Goal: Transaction & Acquisition: Download file/media

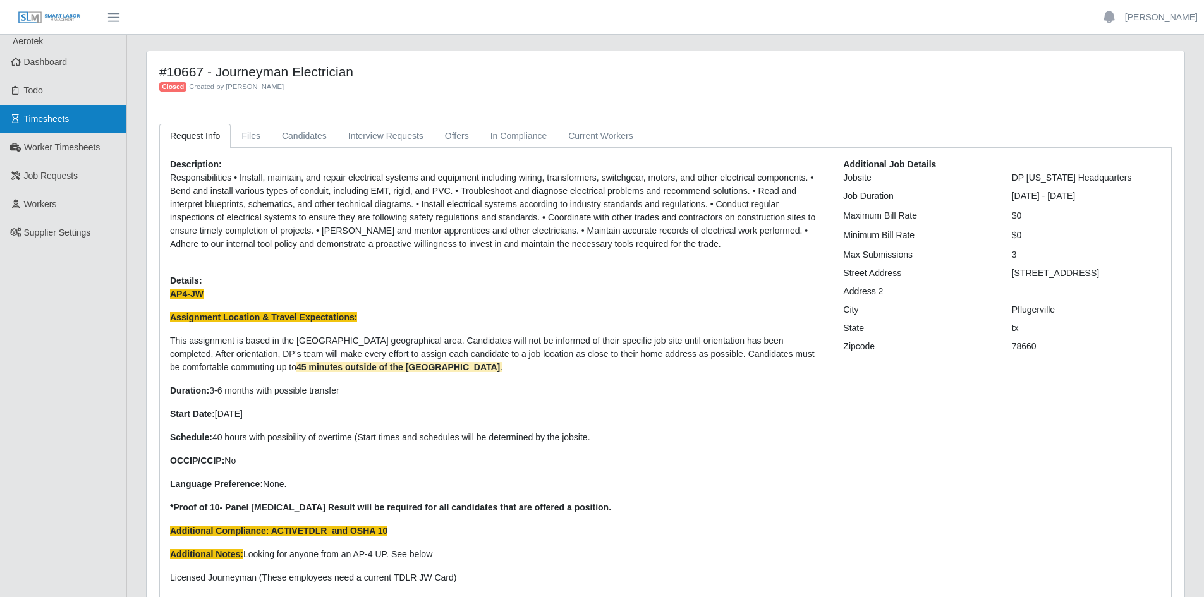
click at [70, 123] on link "Timesheets" at bounding box center [63, 119] width 126 height 28
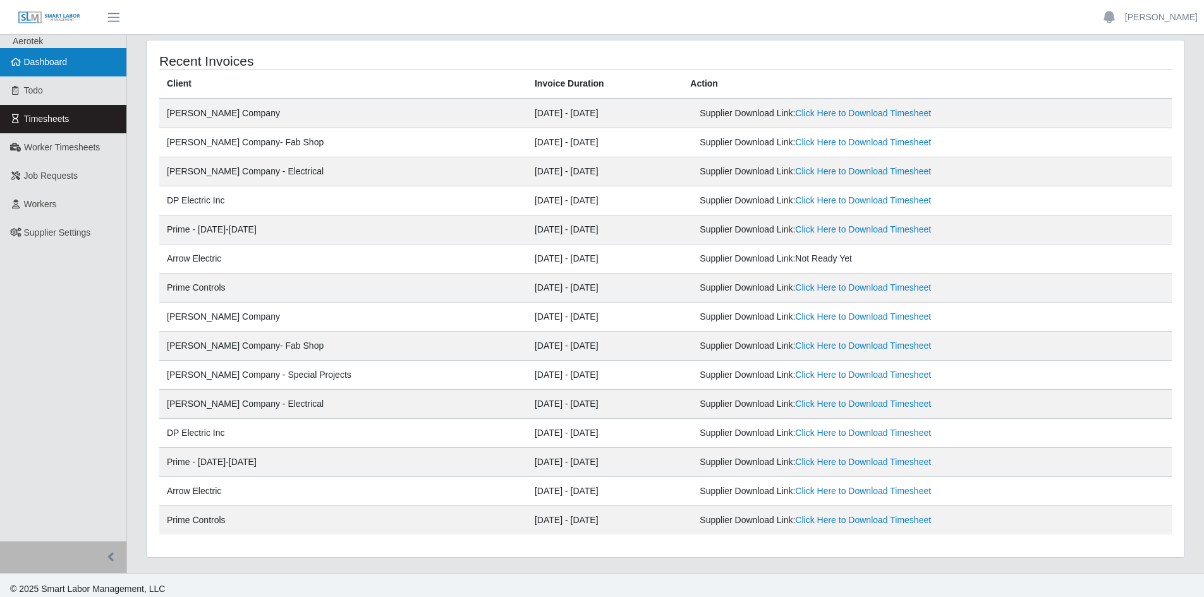
click at [45, 64] on span "Dashboard" at bounding box center [46, 62] width 44 height 10
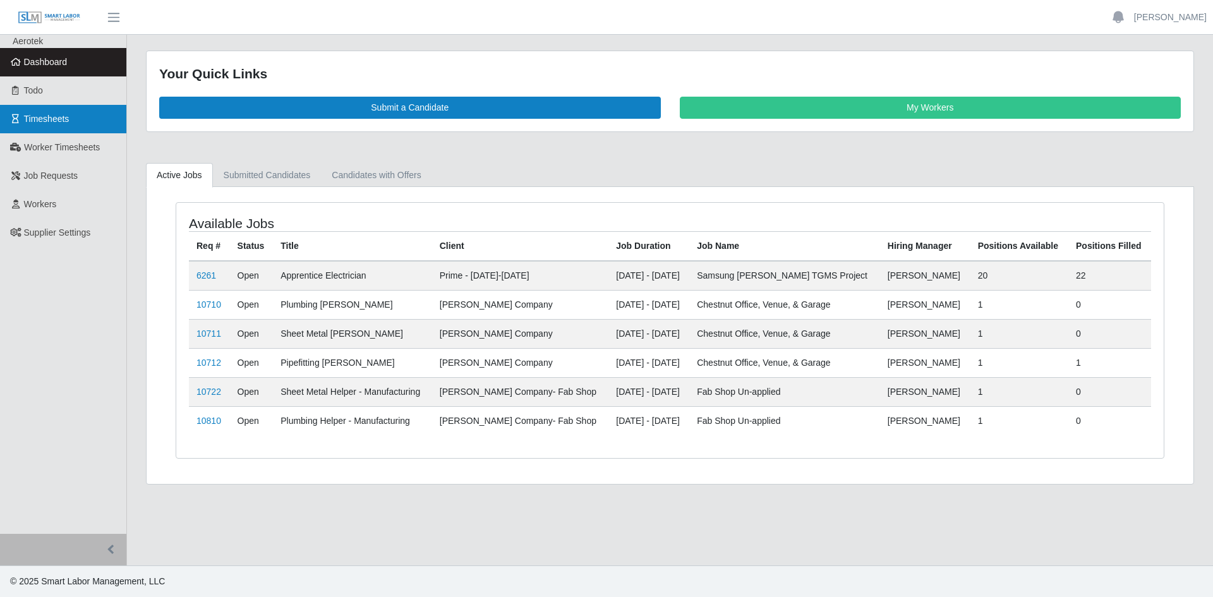
click at [60, 118] on span "Timesheets" at bounding box center [46, 119] width 45 height 10
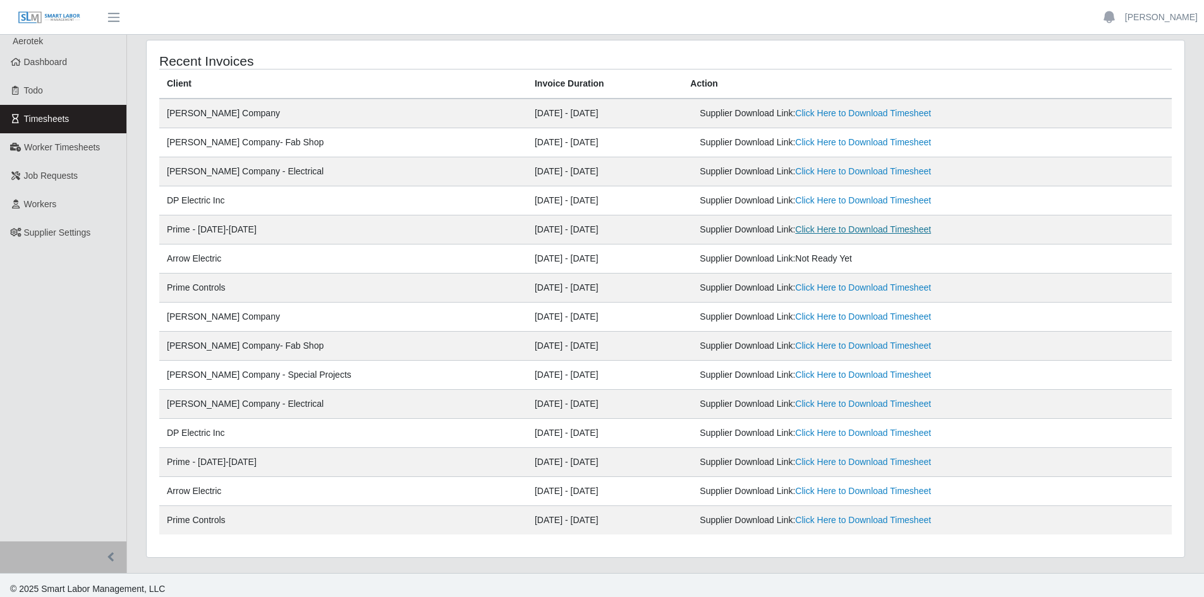
click at [795, 231] on link "Click Here to Download Timesheet" at bounding box center [863, 229] width 136 height 10
click at [836, 286] on link "Click Here to Download Timesheet" at bounding box center [863, 287] width 136 height 10
